Goal: Task Accomplishment & Management: Manage account settings

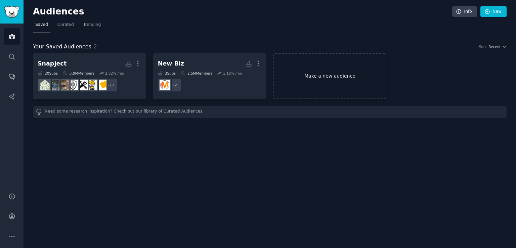
click at [307, 72] on link "Make a new audience" at bounding box center [330, 76] width 113 height 46
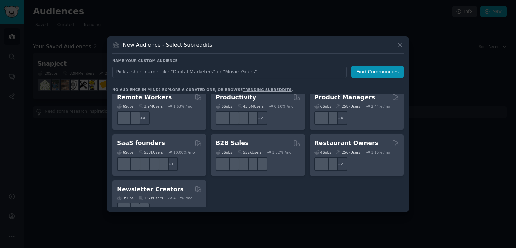
scroll to position [519, 0]
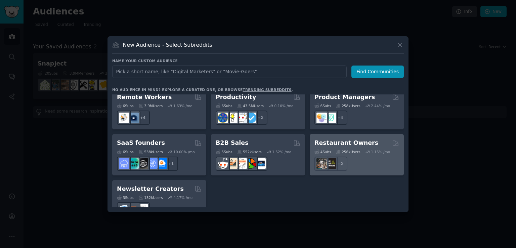
click at [360, 147] on div "4 Sub s 256k Users 1.15 % /mo + 2" at bounding box center [357, 159] width 85 height 24
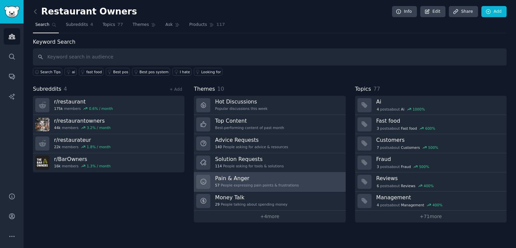
click at [237, 183] on div "57 People expressing pain points & frustrations" at bounding box center [257, 185] width 84 height 5
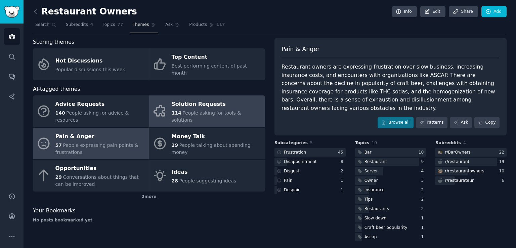
click at [201, 110] on span "People asking for tools & solutions" at bounding box center [207, 116] width 70 height 12
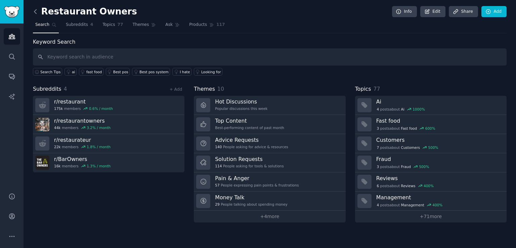
click at [35, 11] on icon at bounding box center [35, 11] width 2 height 4
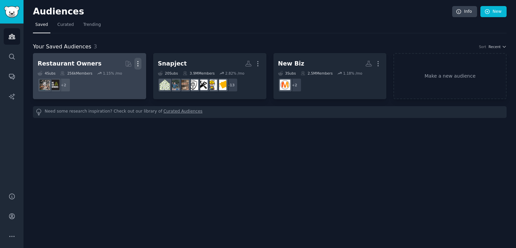
click at [138, 63] on icon "button" at bounding box center [138, 64] width 1 height 5
click at [121, 78] on p "Delete" at bounding box center [119, 77] width 15 height 7
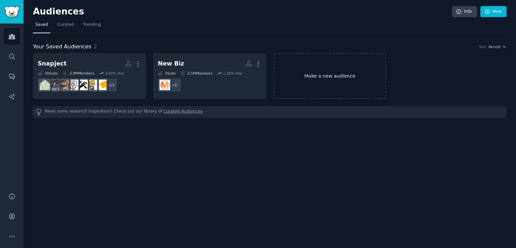
click at [313, 73] on link "Make a new audience" at bounding box center [330, 76] width 113 height 46
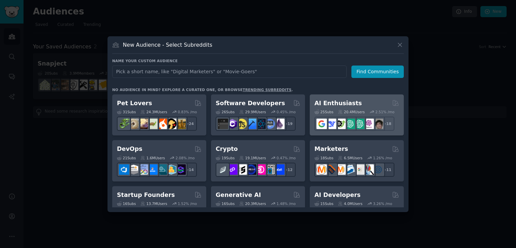
click at [328, 114] on div "25 Sub s" at bounding box center [324, 112] width 19 height 5
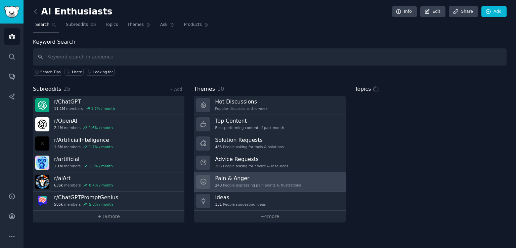
click at [241, 182] on div "Pain & Anger 243 People expressing pain points & frustrations" at bounding box center [258, 182] width 86 height 14
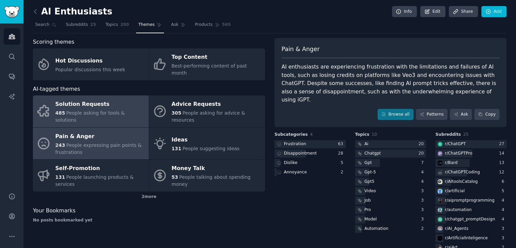
click at [86, 110] on span "People asking for tools & solutions" at bounding box center [90, 116] width 70 height 12
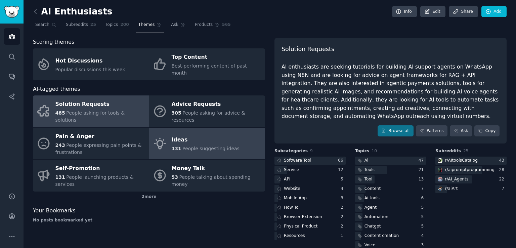
click at [179, 140] on link "Ideas 131 People suggesting ideas" at bounding box center [207, 144] width 116 height 32
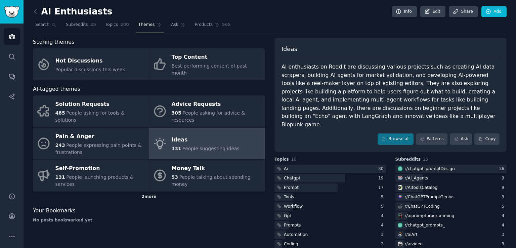
click at [151, 192] on div "2 more" at bounding box center [149, 197] width 232 height 11
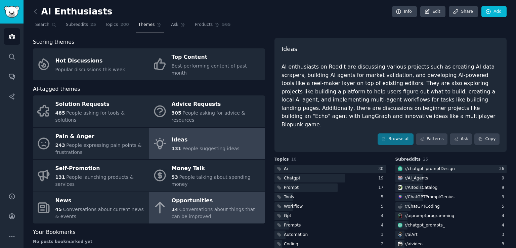
click at [202, 206] on div "14 Conversations about things that can be improved" at bounding box center [217, 213] width 90 height 14
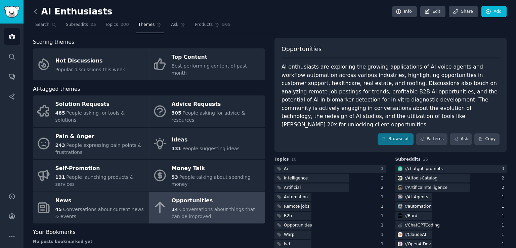
click at [34, 11] on icon at bounding box center [35, 11] width 7 height 7
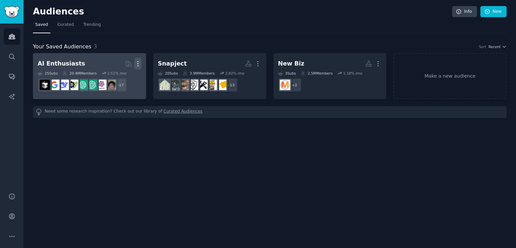
click at [137, 65] on icon "button" at bounding box center [138, 63] width 7 height 7
click at [122, 76] on p "Delete" at bounding box center [119, 77] width 15 height 7
